Goal: Obtain resource: Download file/media

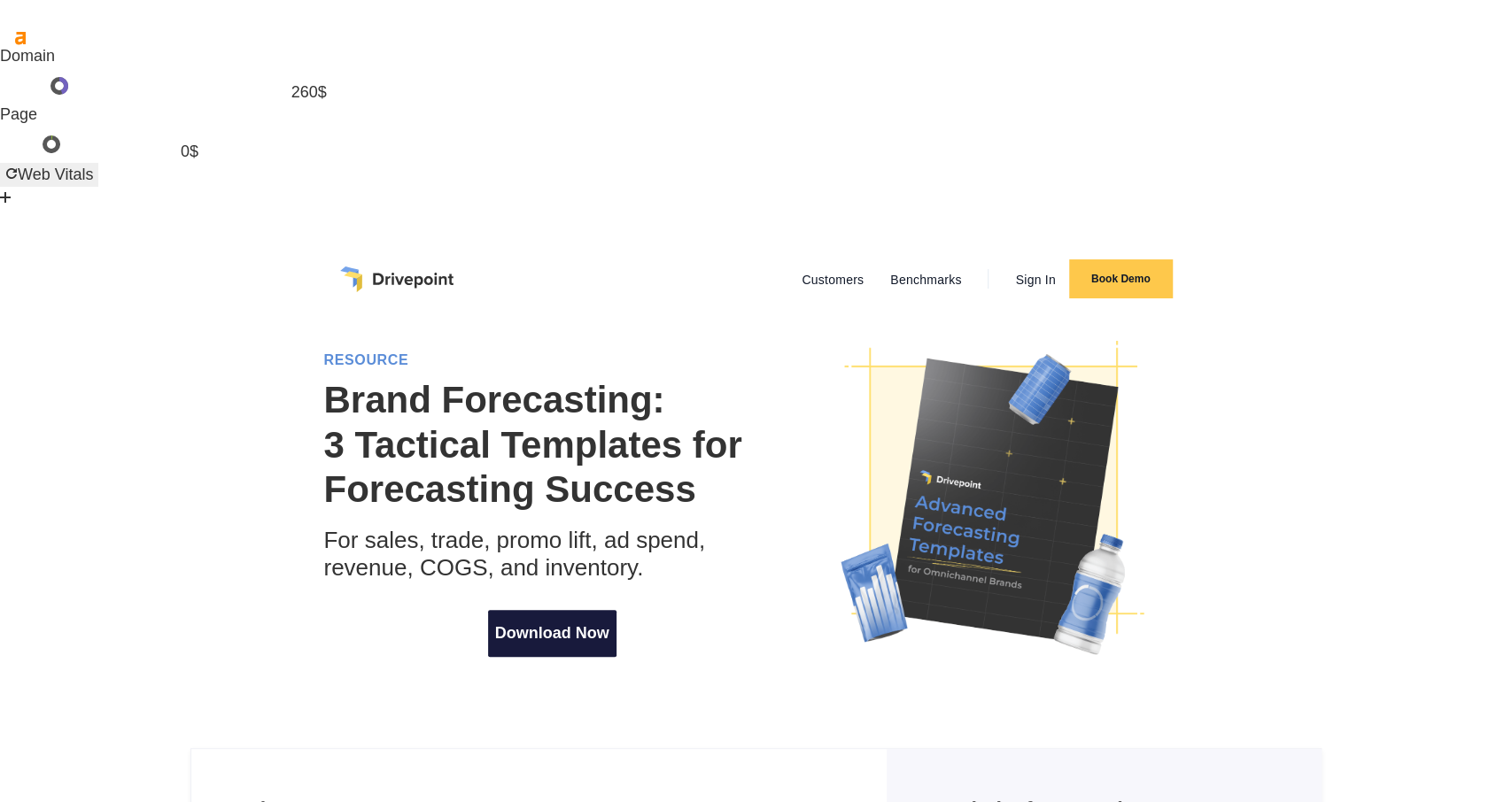
click at [508, 610] on link "Download Now" at bounding box center [552, 633] width 128 height 47
click at [396, 267] on img "home" at bounding box center [397, 279] width 113 height 25
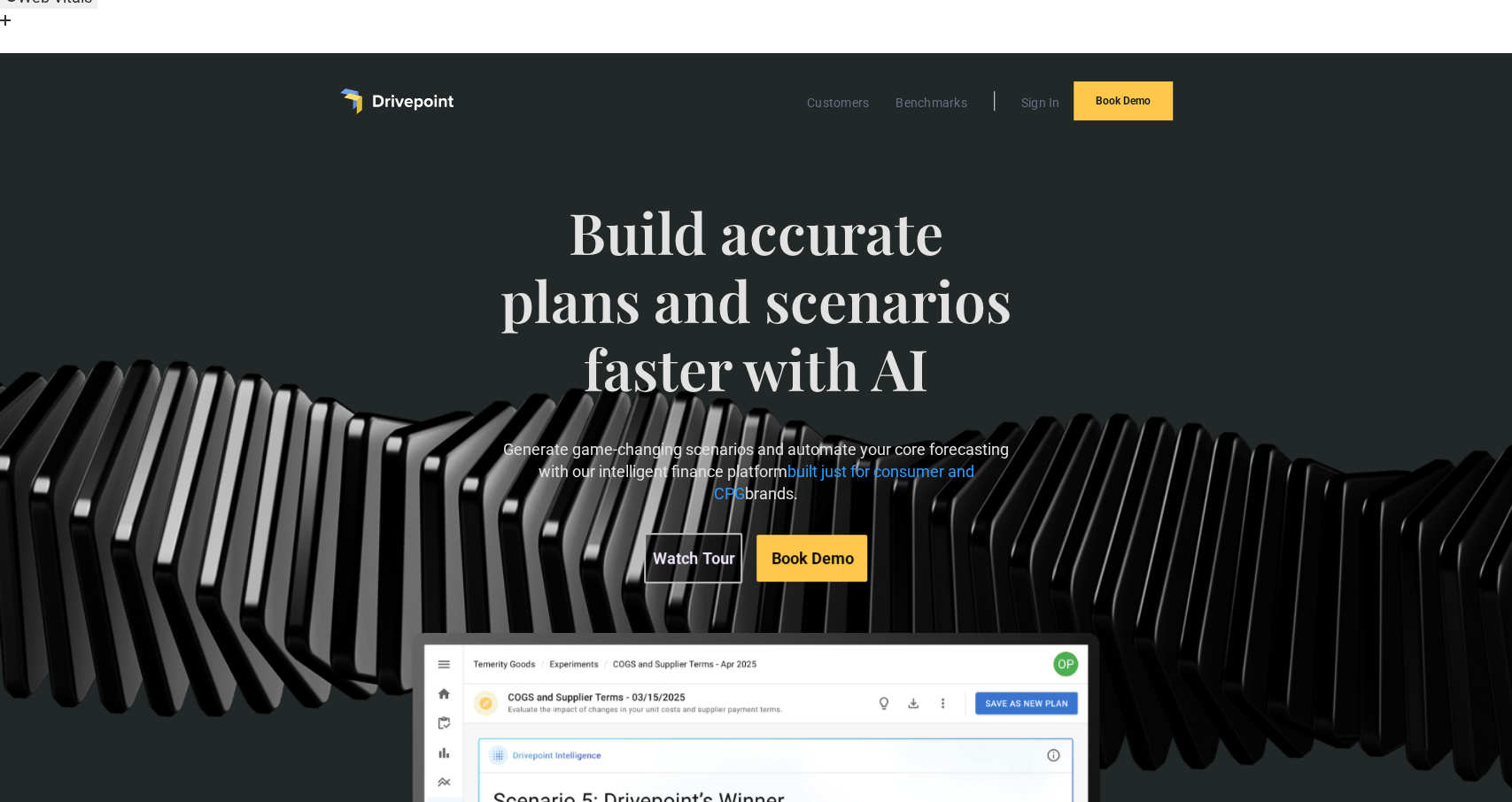
scroll to position [185, 0]
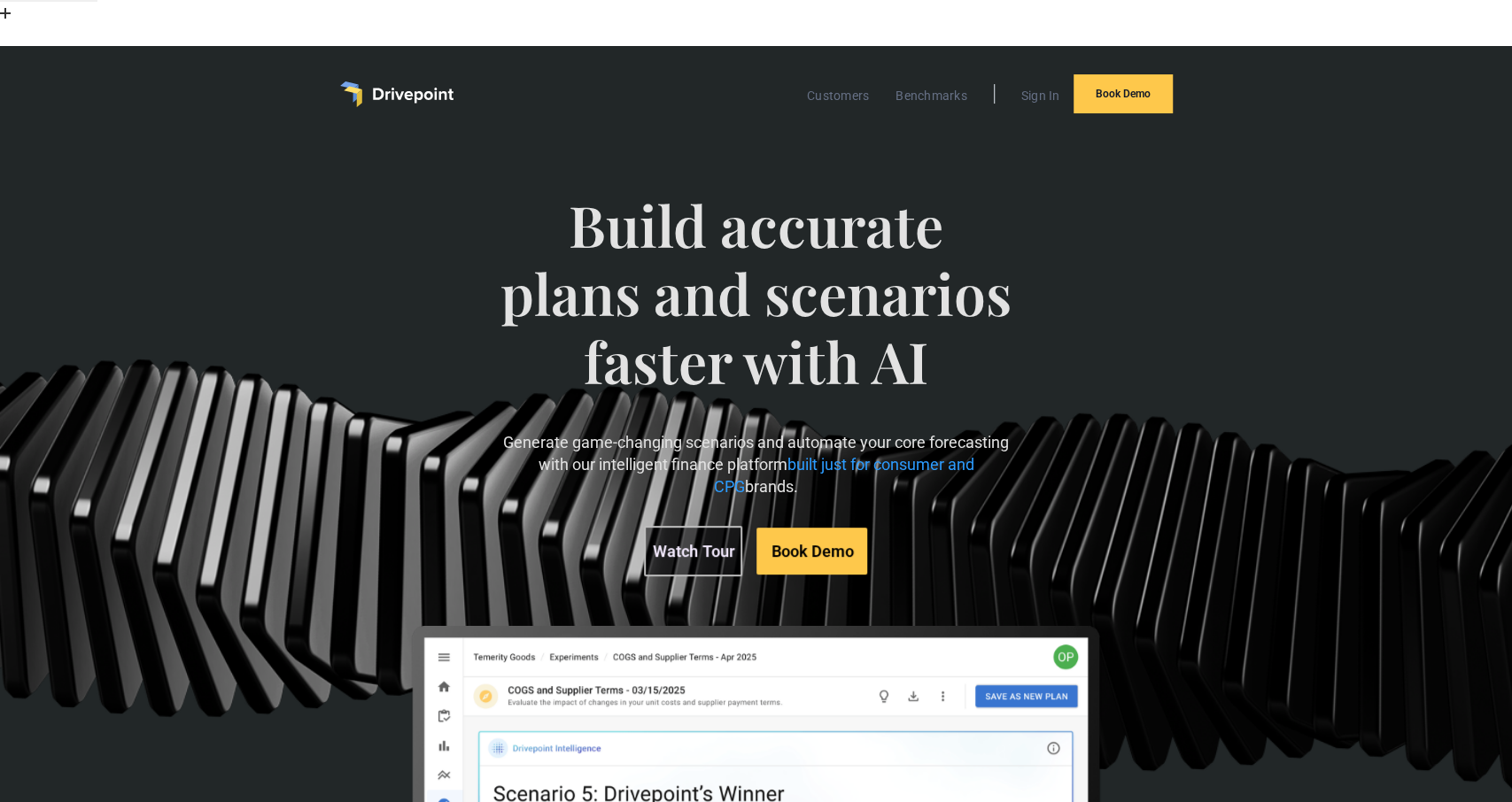
click at [723, 455] on span "built just for consumer and CPG" at bounding box center [844, 475] width 261 height 40
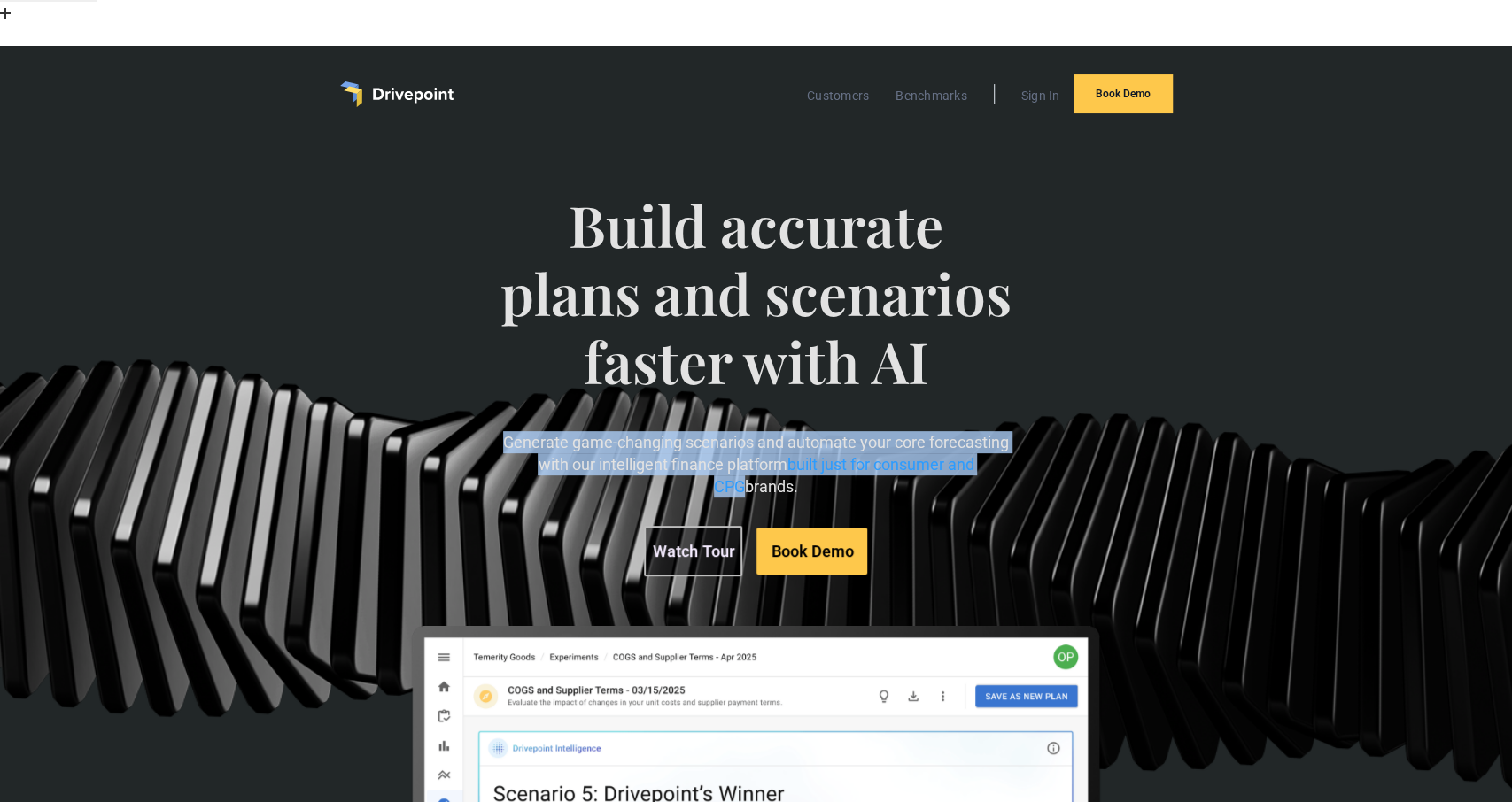
click at [723, 455] on span "built just for consumer and CPG" at bounding box center [844, 475] width 261 height 40
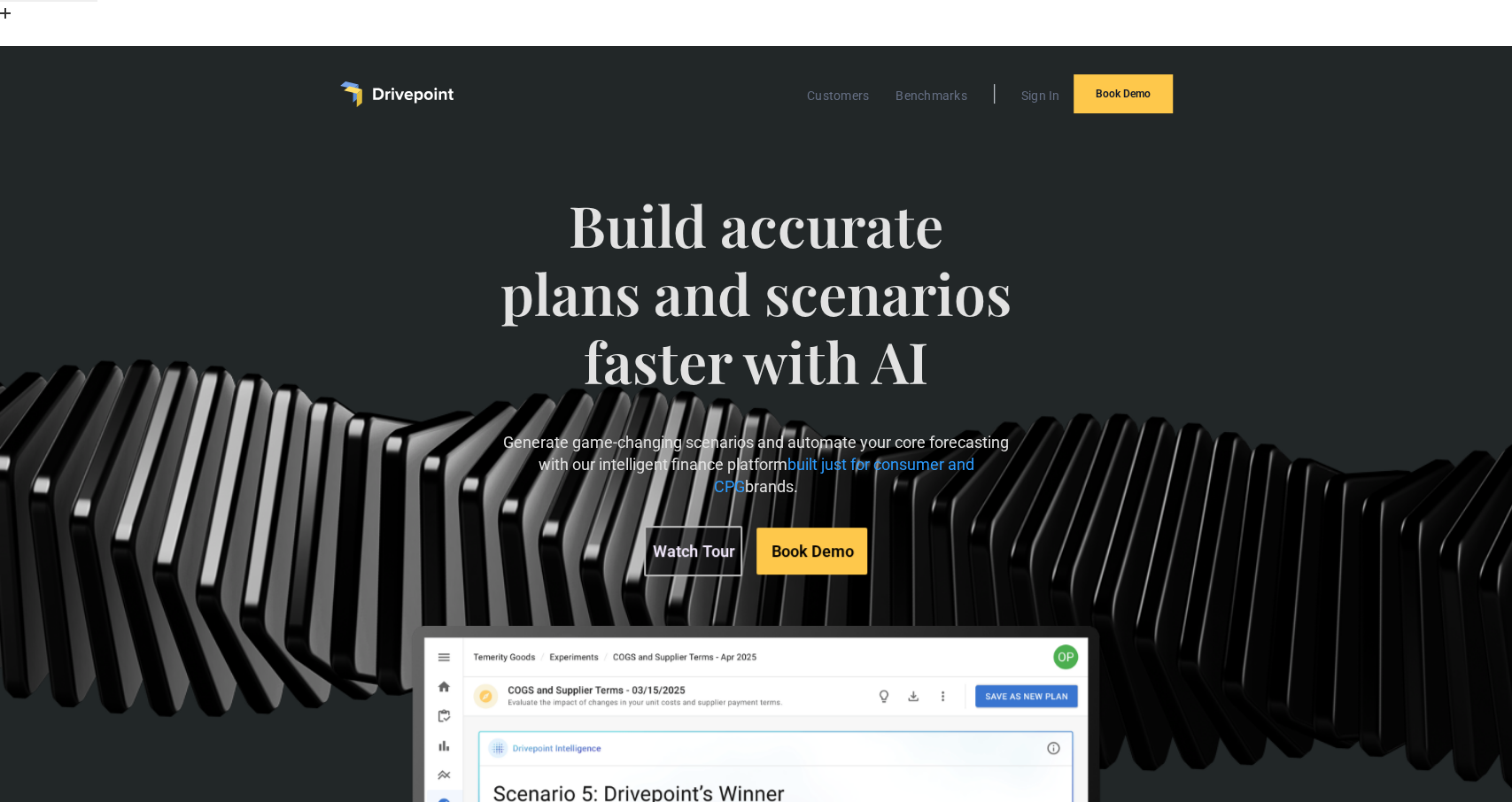
click at [1045, 303] on div "Build accurate plans and scenarios faster with AI Generate game-changing scenar…" at bounding box center [756, 613] width 864 height 912
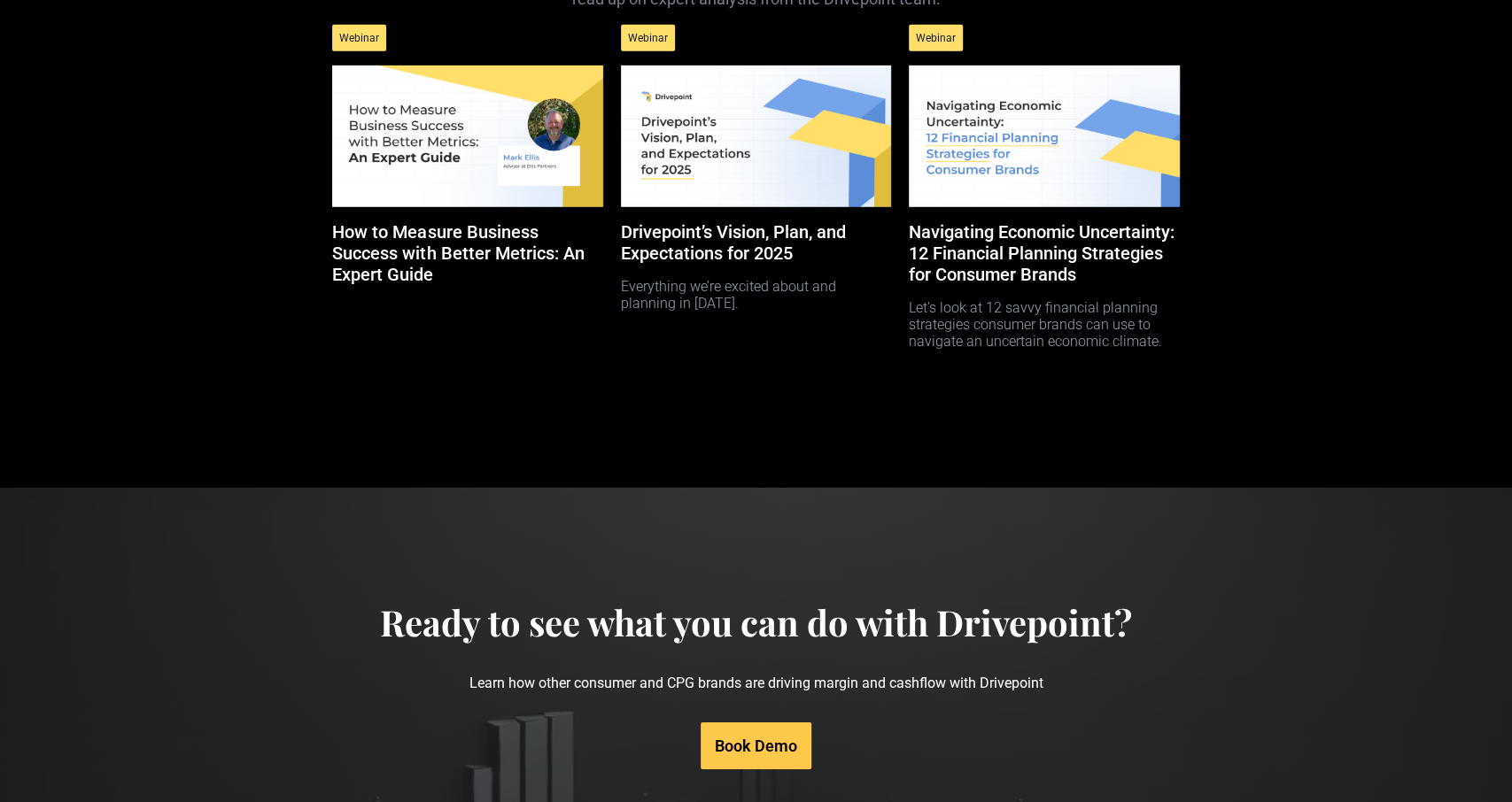
scroll to position [8518, 0]
